Goal: Task Accomplishment & Management: Manage account settings

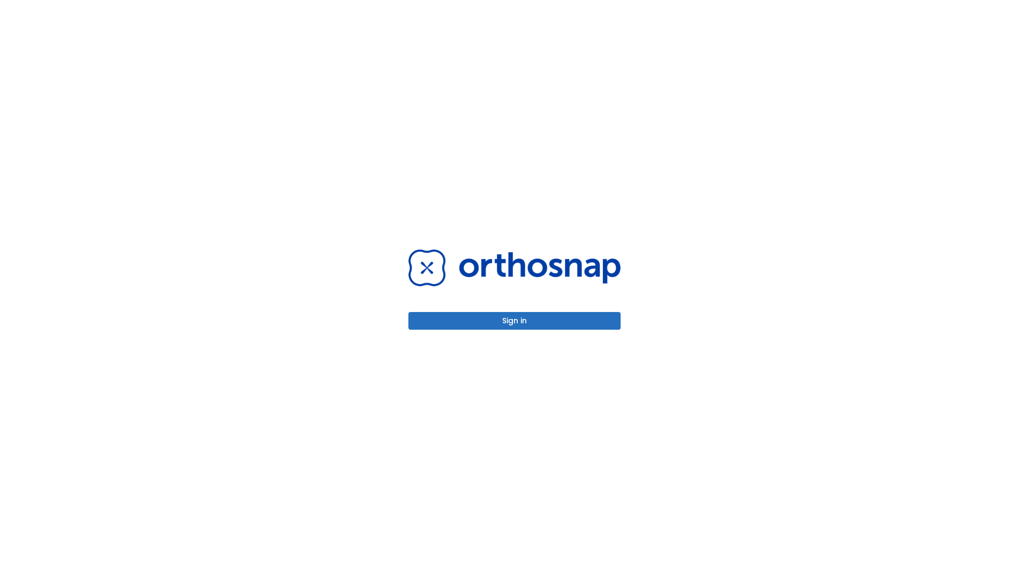
click at [514, 320] on button "Sign in" at bounding box center [514, 321] width 212 height 18
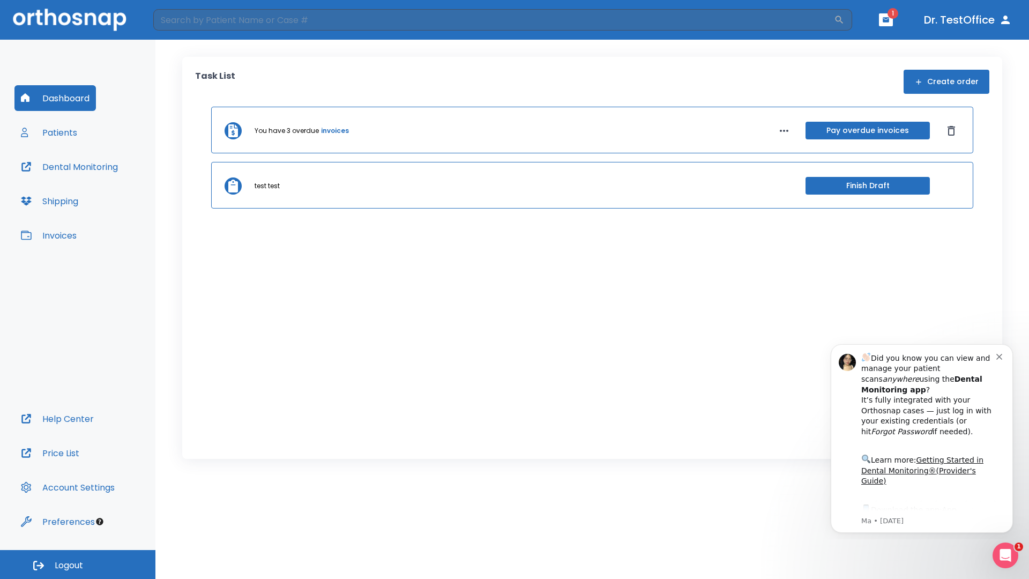
click at [78, 564] on span "Logout" at bounding box center [69, 565] width 28 height 12
